Goal: Task Accomplishment & Management: Manage account settings

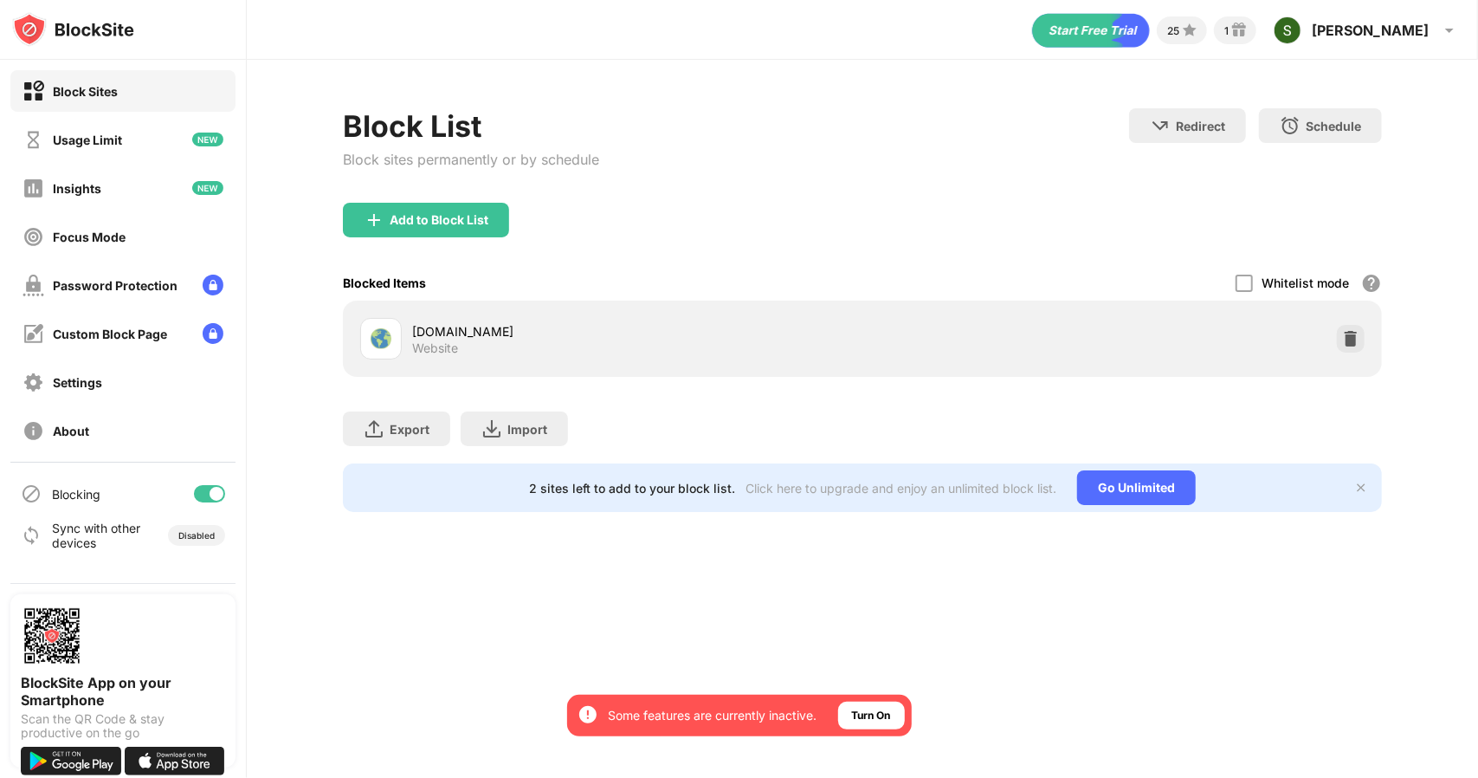
drag, startPoint x: 807, startPoint y: 307, endPoint x: 670, endPoint y: 323, distance: 137.7
click at [671, 323] on div "[DOMAIN_NAME]" at bounding box center [637, 331] width 450 height 18
click at [455, 332] on div "[DOMAIN_NAME]" at bounding box center [637, 331] width 450 height 18
click at [1354, 330] on img at bounding box center [1350, 338] width 17 height 17
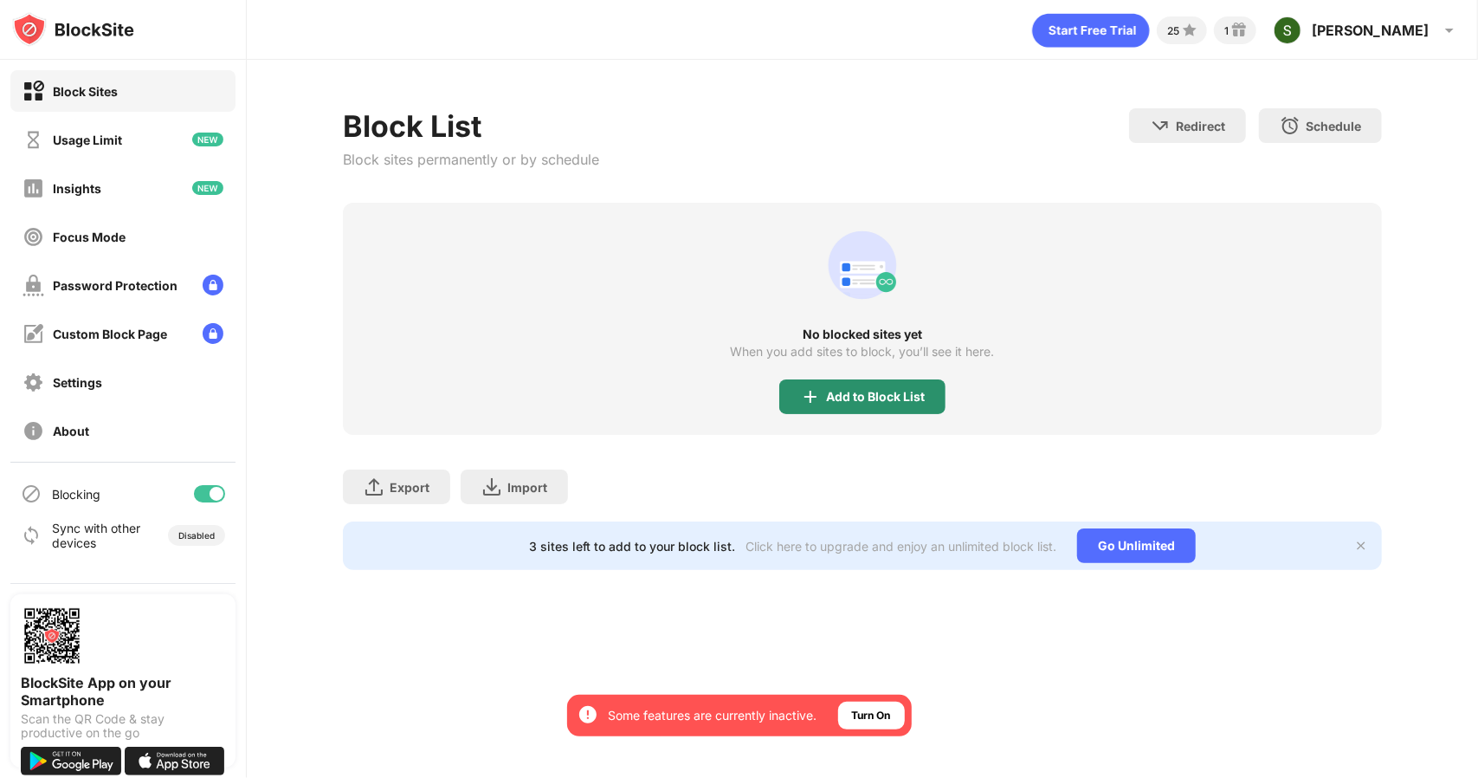
click at [808, 400] on img at bounding box center [810, 396] width 21 height 21
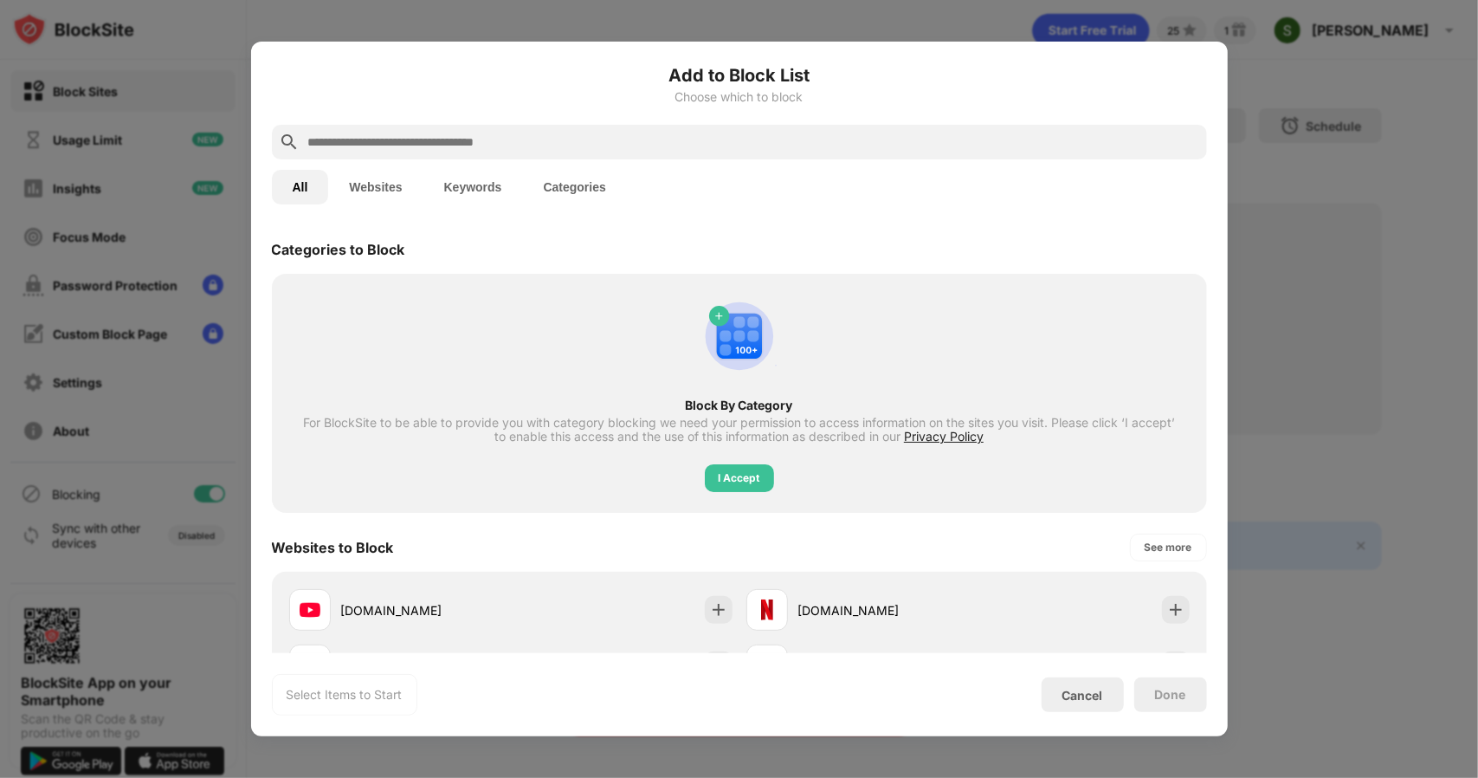
click at [675, 139] on input "text" at bounding box center [754, 142] width 894 height 21
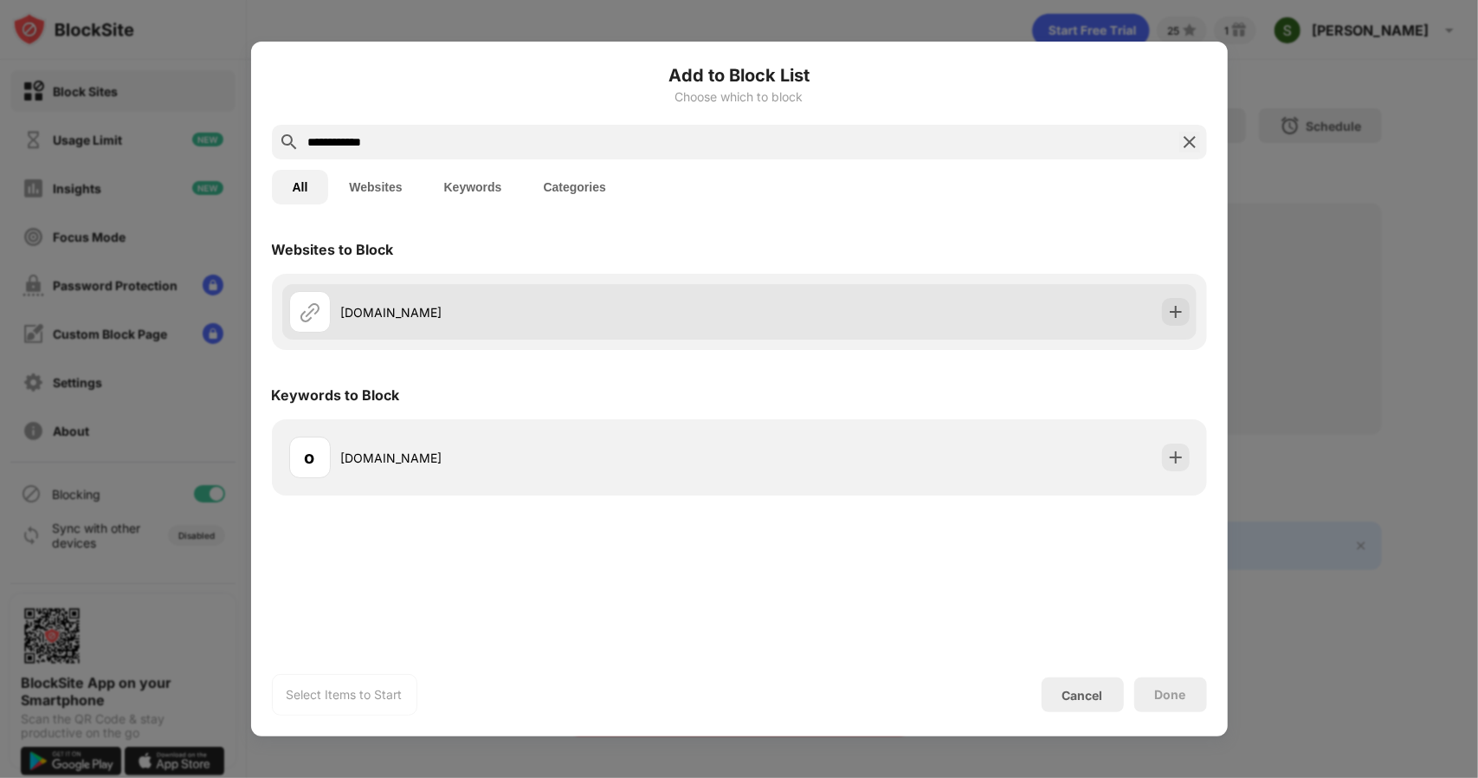
type input "**********"
click at [417, 320] on div "[DOMAIN_NAME]" at bounding box center [540, 312] width 398 height 18
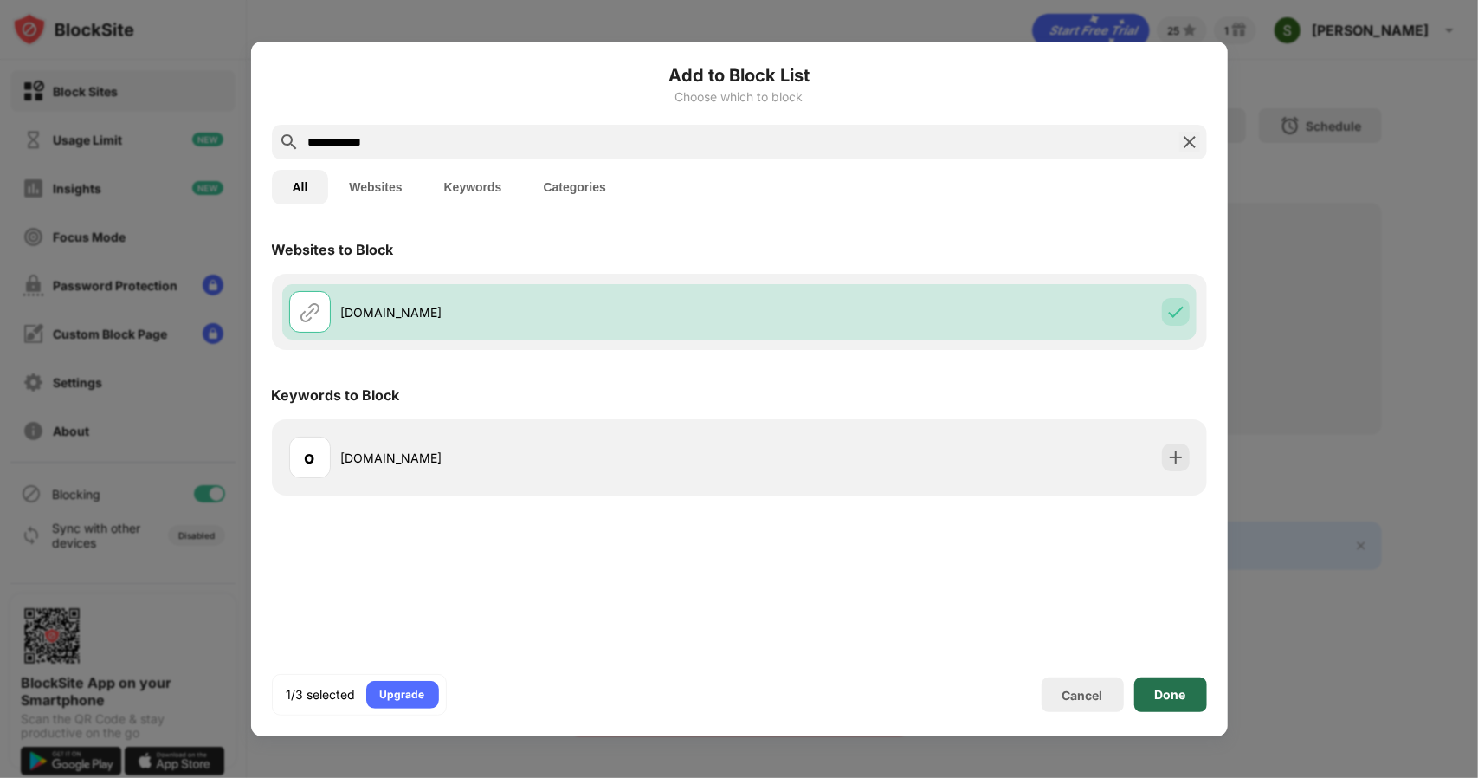
click at [1157, 694] on div "Done" at bounding box center [1170, 695] width 31 height 14
